Goal: Find specific page/section: Find specific page/section

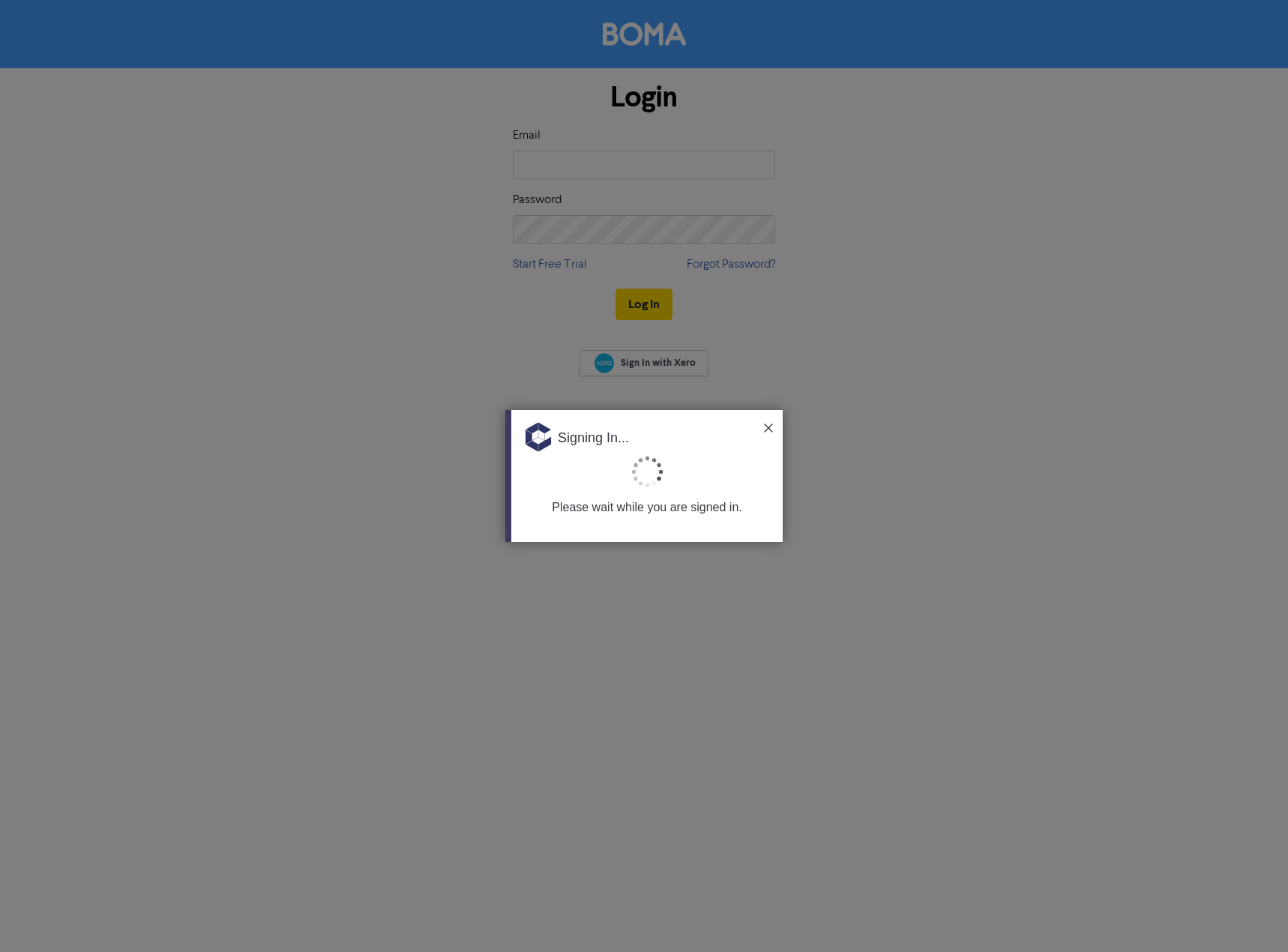
type input "[EMAIL_ADDRESS][DOMAIN_NAME]"
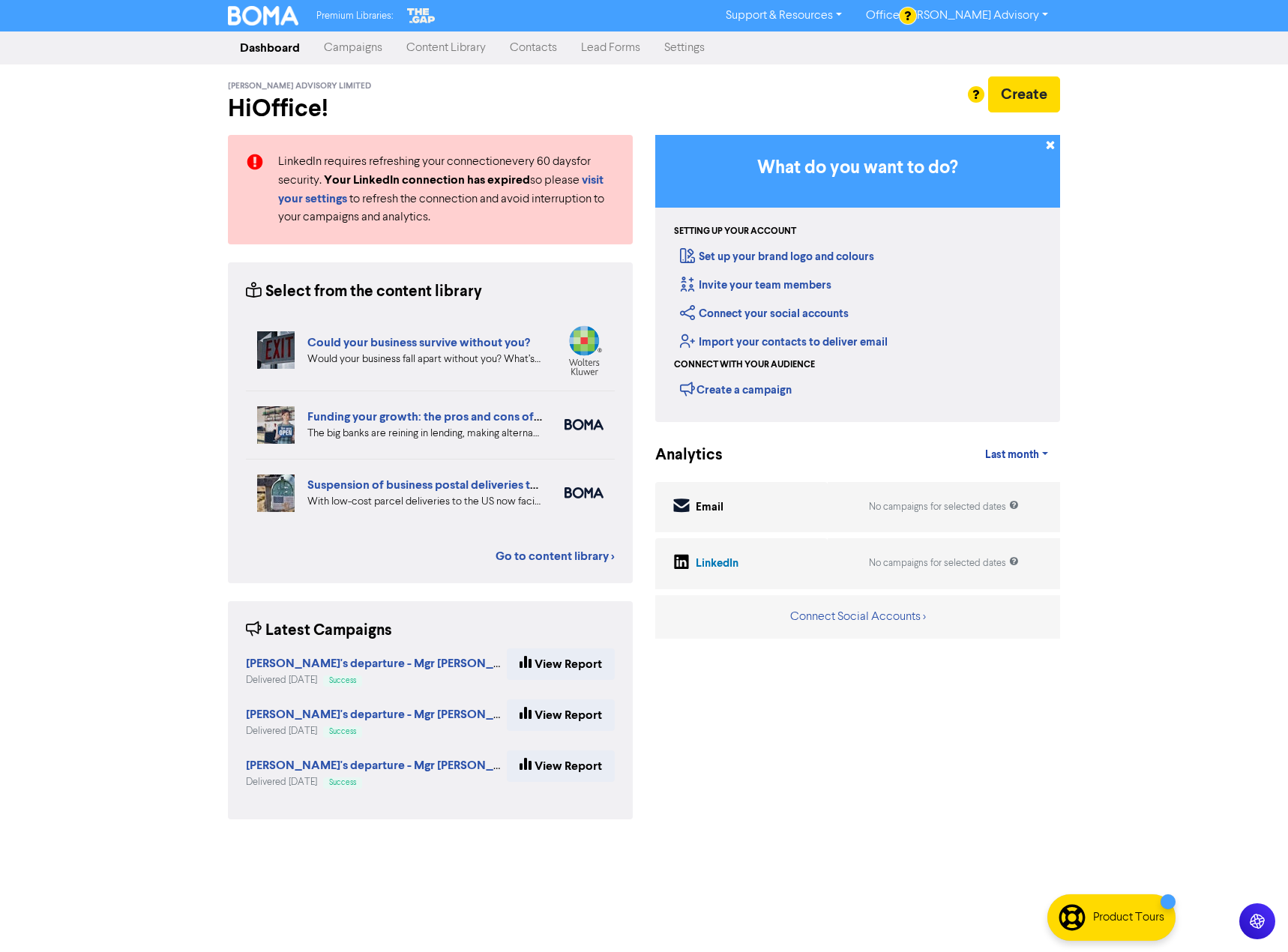
click at [541, 55] on link "Contacts" at bounding box center [533, 48] width 72 height 30
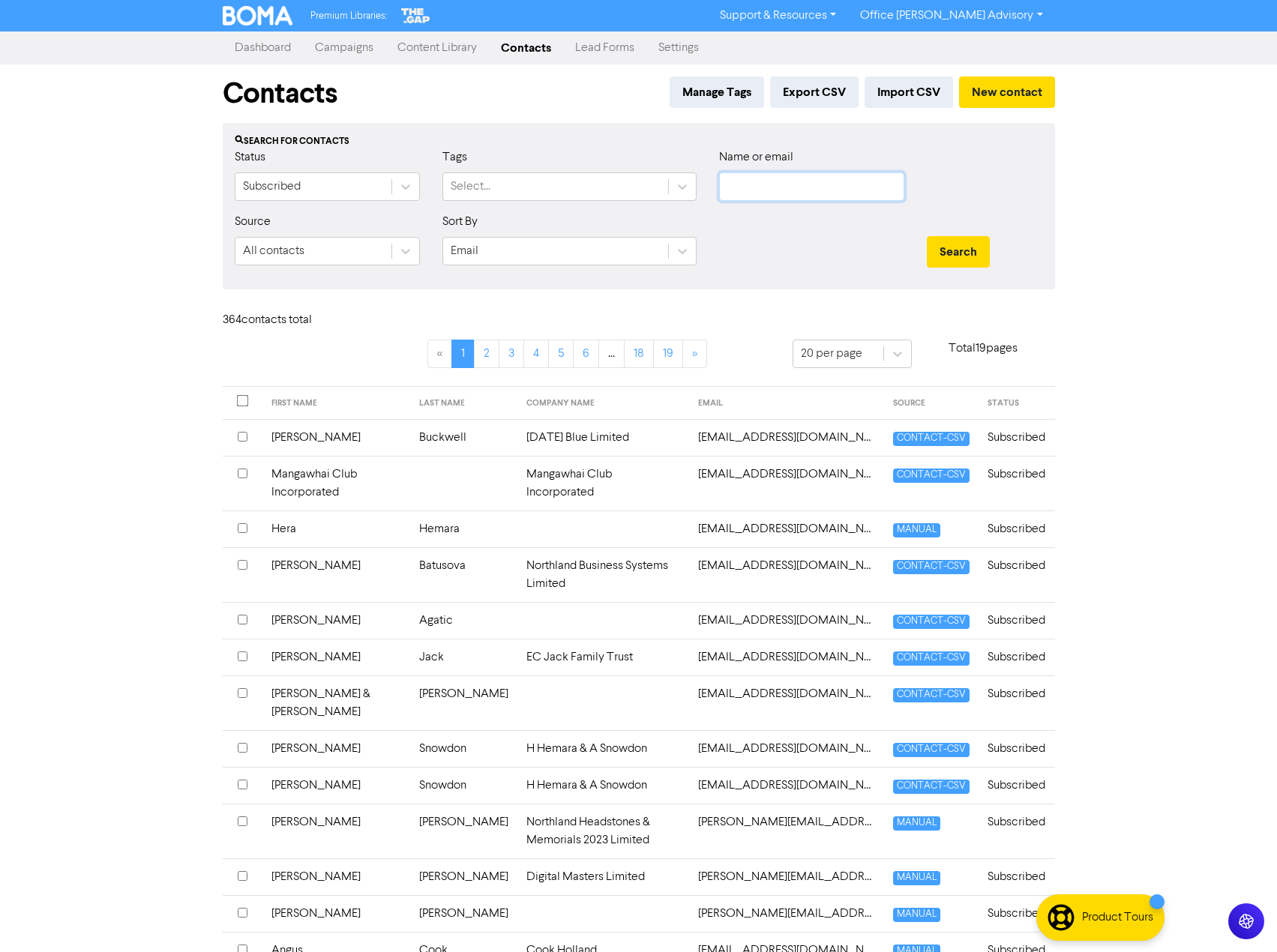
click at [822, 187] on input "text" at bounding box center [812, 186] width 185 height 28
click at [927, 236] on button "Search" at bounding box center [959, 251] width 63 height 32
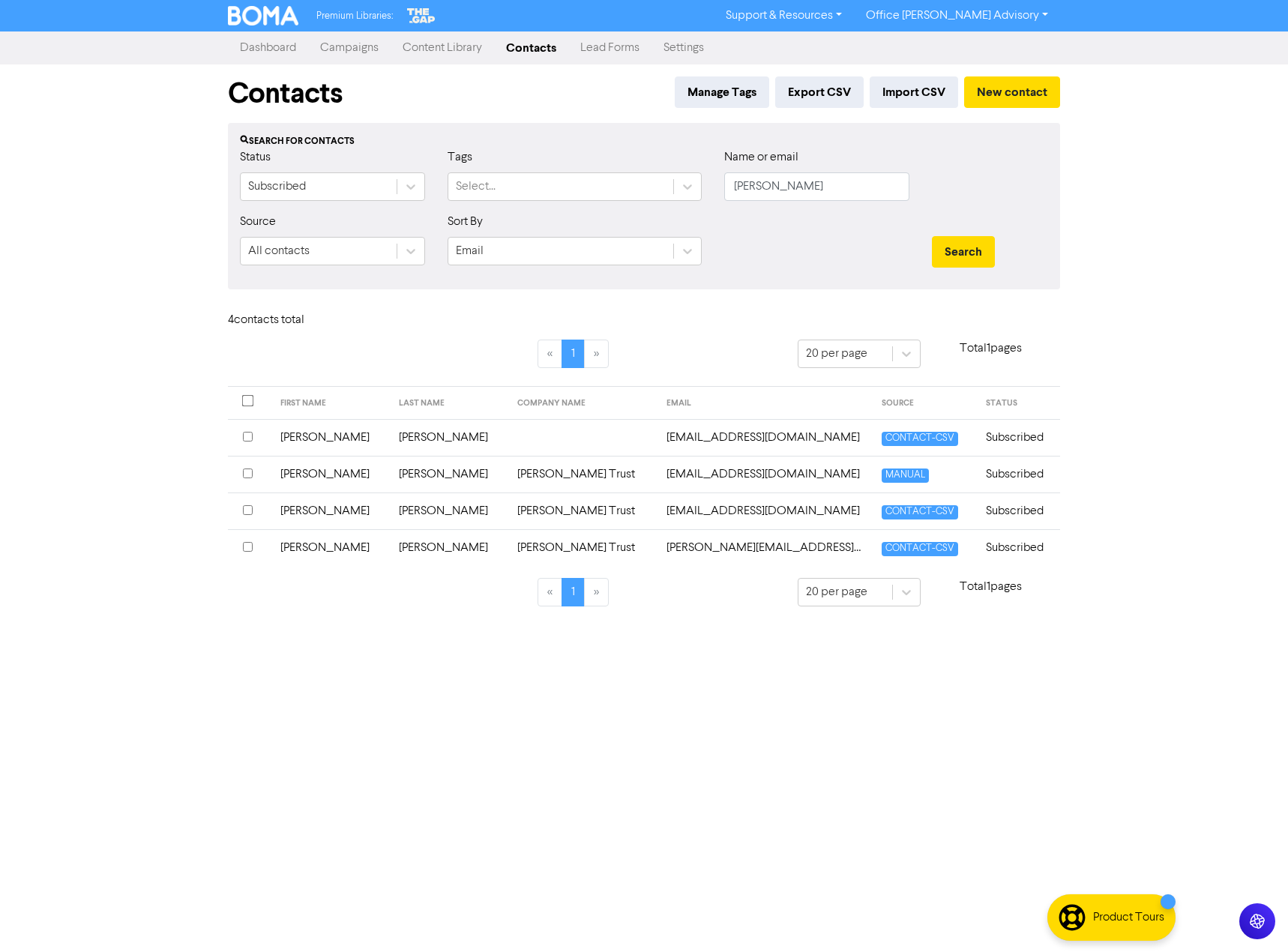
type input "[PERSON_NAME][EMAIL_ADDRESS][DOMAIN_NAME]"
